Goal: Find specific page/section: Find specific page/section

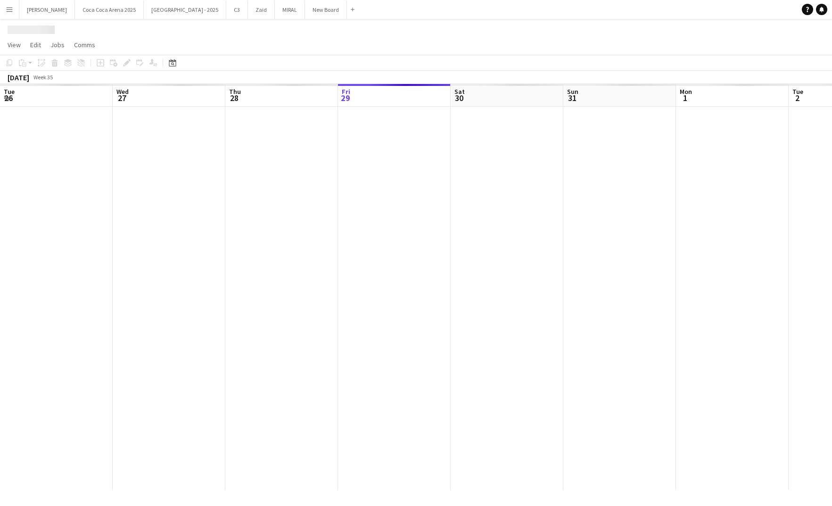
scroll to position [0, 225]
